Goal: Task Accomplishment & Management: Complete application form

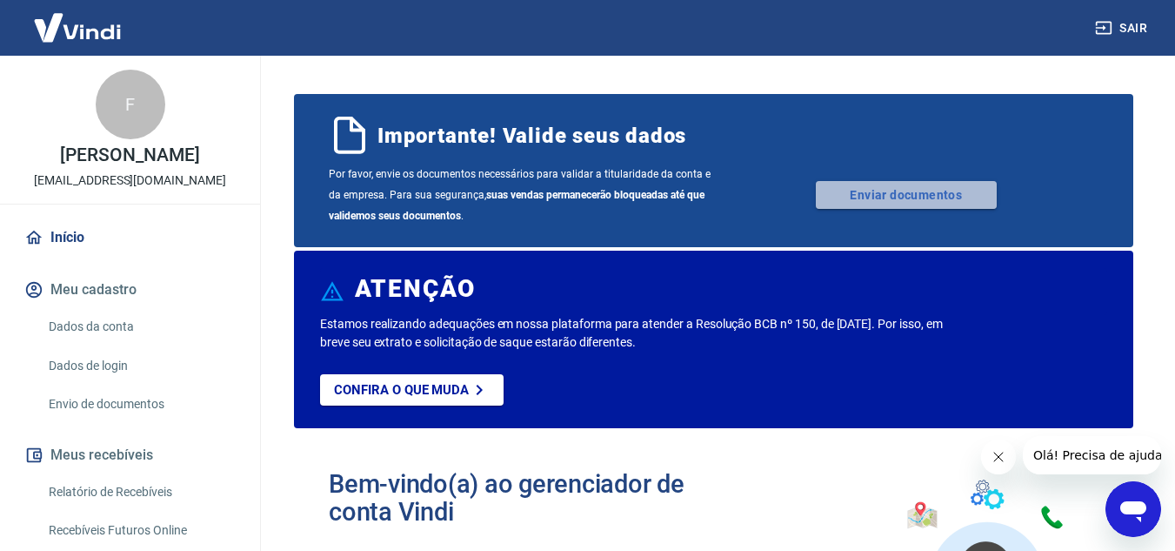
click at [886, 185] on link "Enviar documentos" at bounding box center [906, 195] width 181 height 28
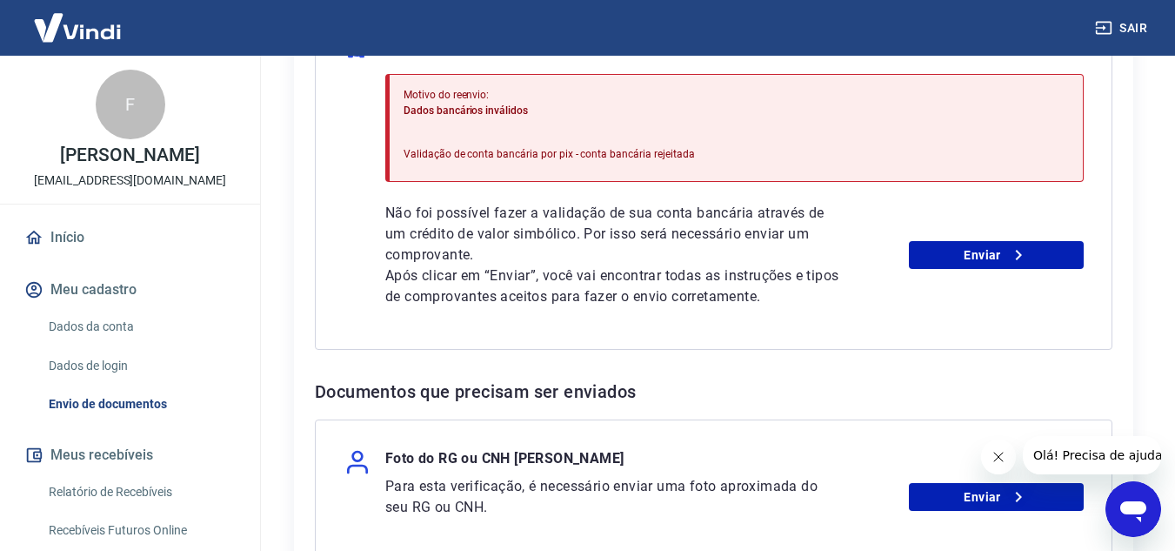
scroll to position [484, 0]
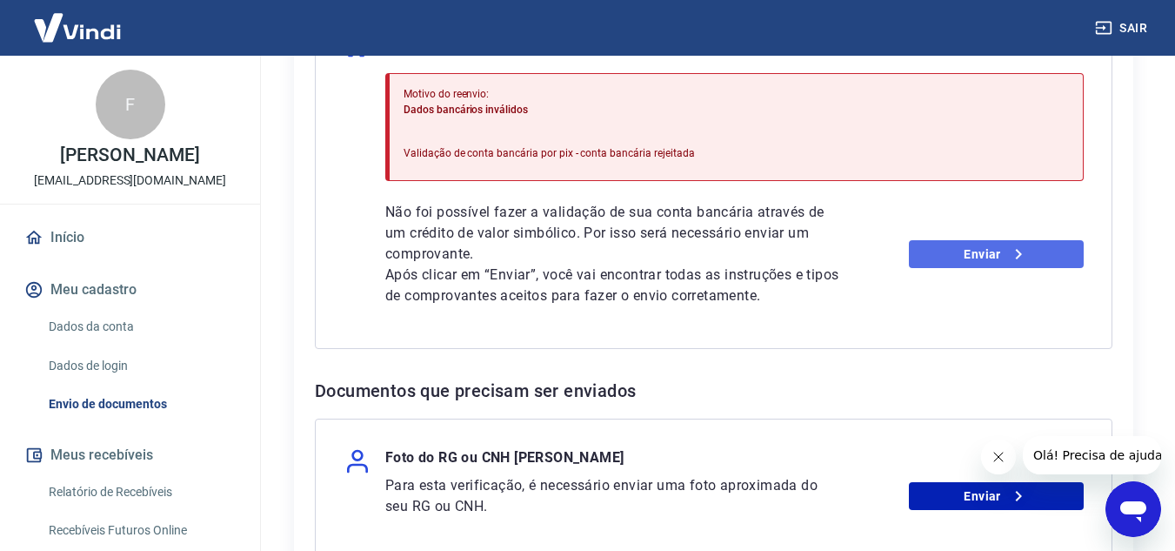
click at [932, 257] on link "Enviar" at bounding box center [996, 254] width 175 height 28
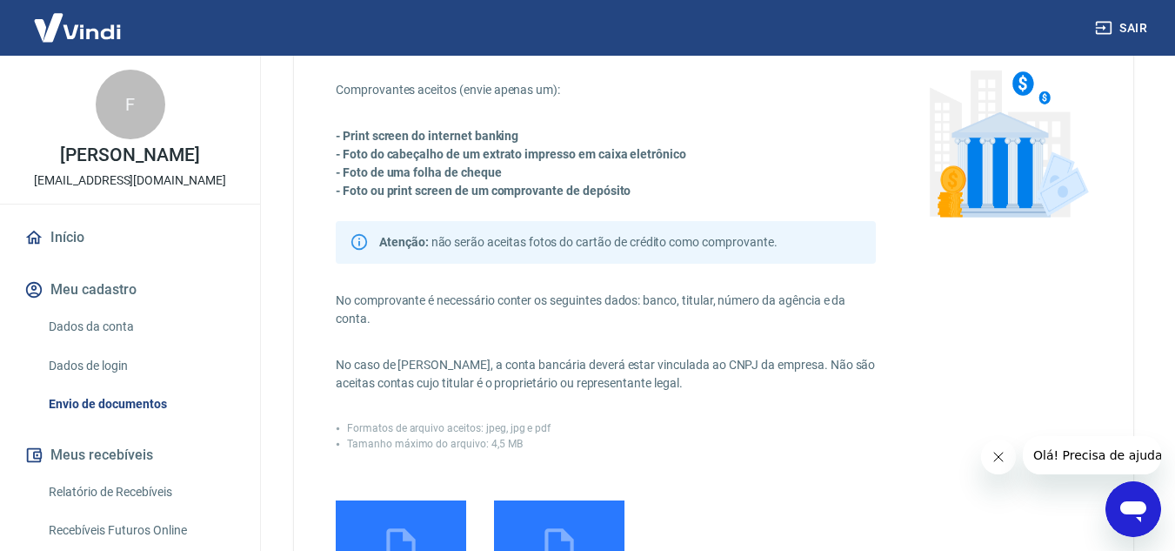
scroll to position [101, 0]
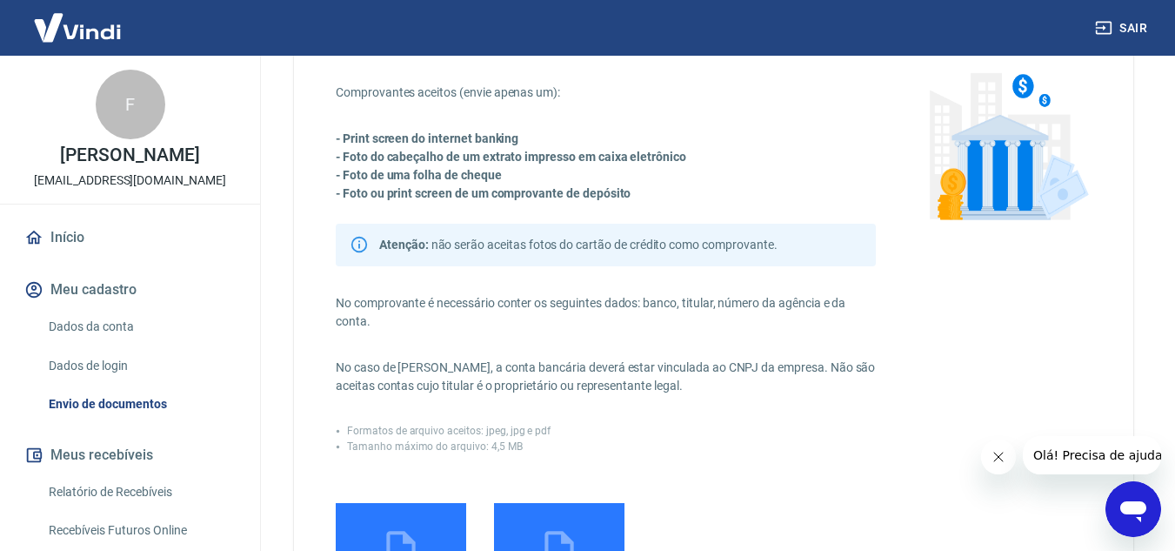
click at [85, 26] on img at bounding box center [77, 27] width 113 height 53
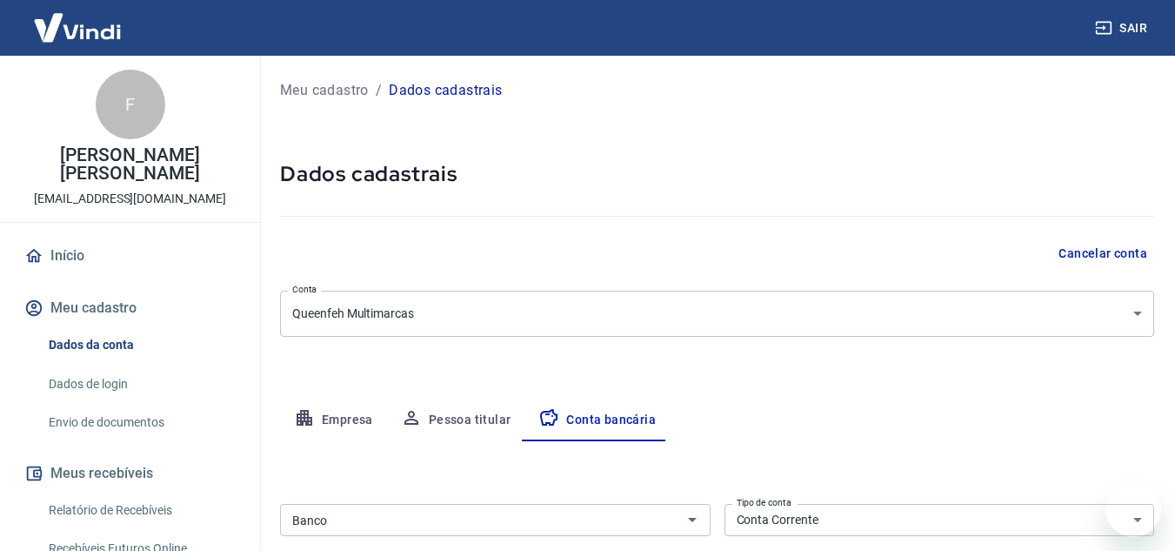
select select "1"
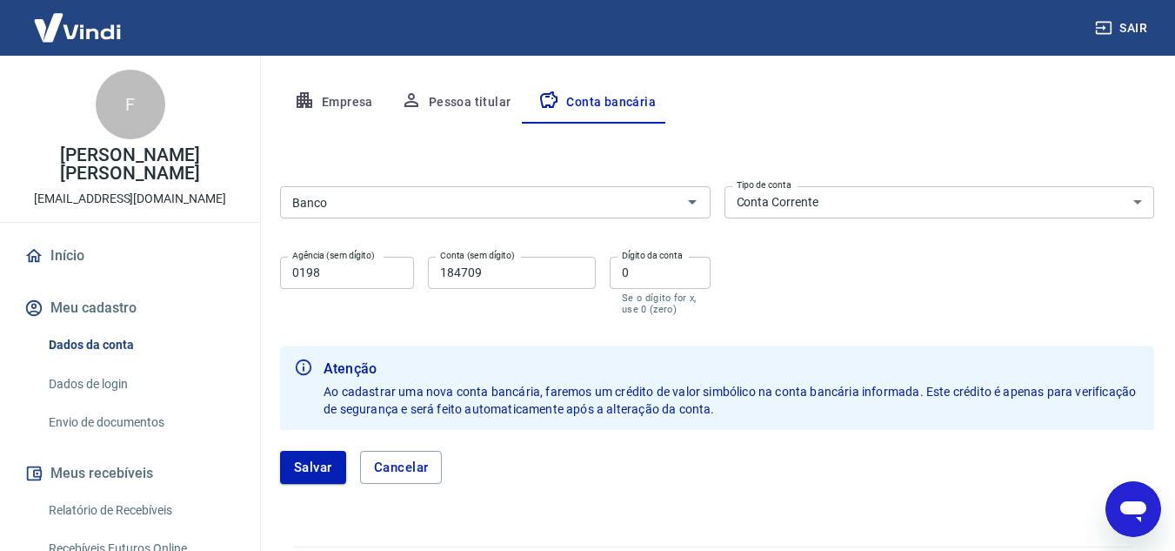
scroll to position [317, 0]
